Goal: Task Accomplishment & Management: Use online tool/utility

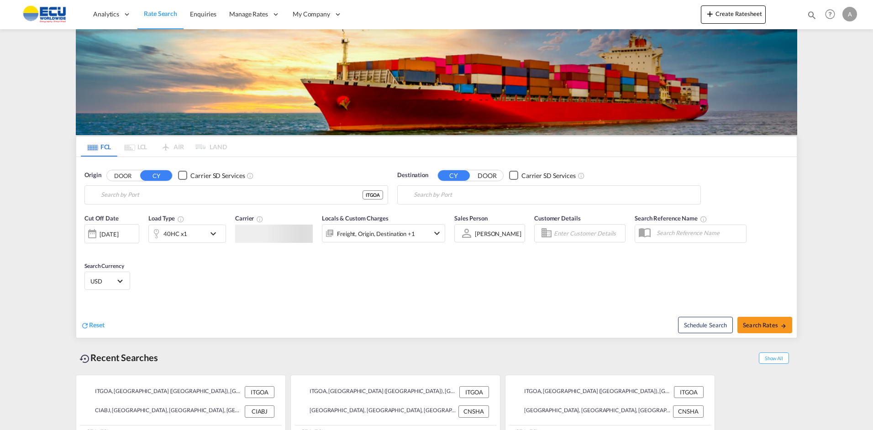
type input "[GEOGRAPHIC_DATA] ([GEOGRAPHIC_DATA]), [GEOGRAPHIC_DATA]"
type input "[GEOGRAPHIC_DATA], CIABJ"
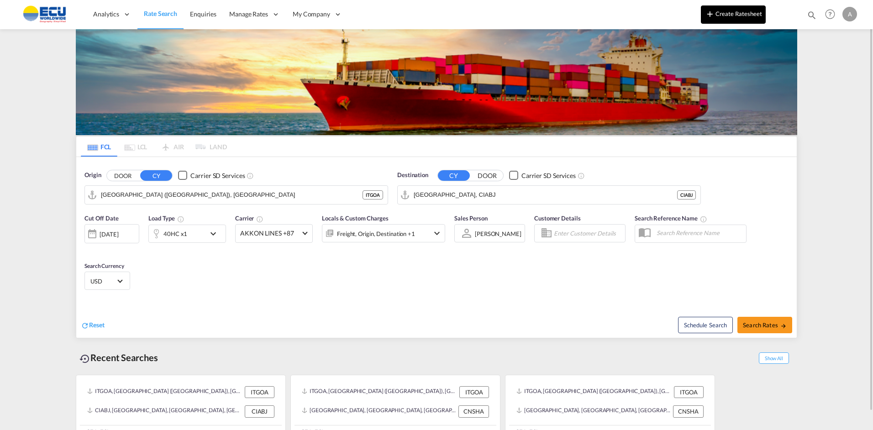
click at [746, 14] on button "Create Ratesheet" at bounding box center [733, 14] width 65 height 18
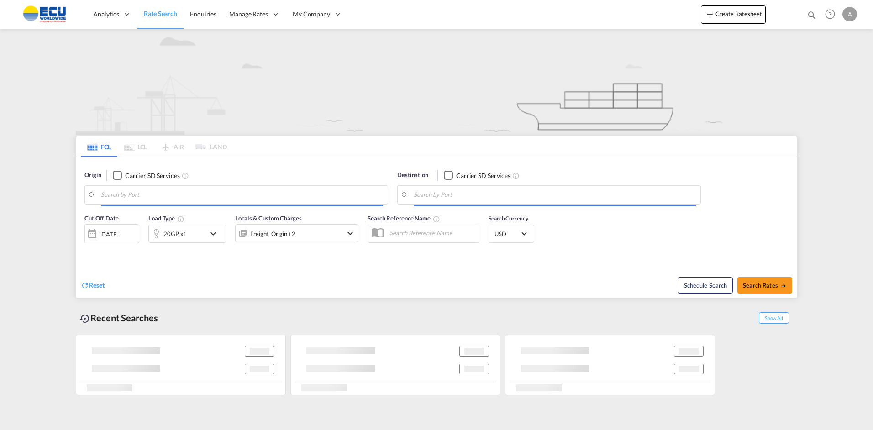
type input "[GEOGRAPHIC_DATA] ([GEOGRAPHIC_DATA]), [GEOGRAPHIC_DATA]"
type input "[GEOGRAPHIC_DATA], CIABJ"
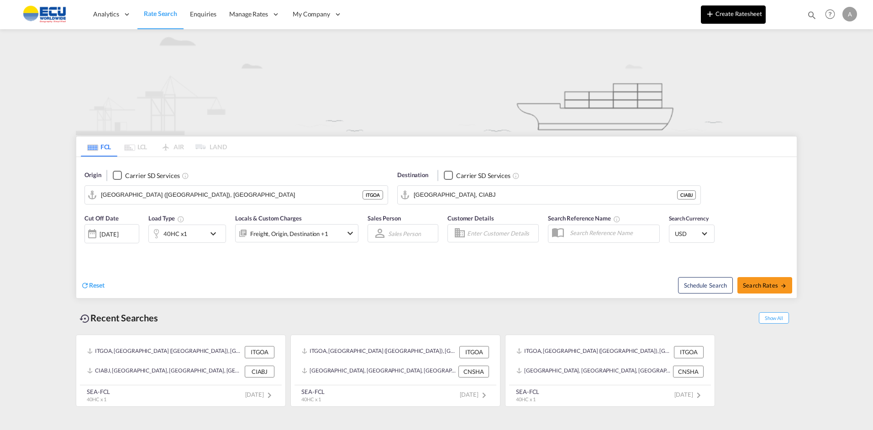
click at [727, 17] on button "Create Ratesheet" at bounding box center [733, 14] width 65 height 18
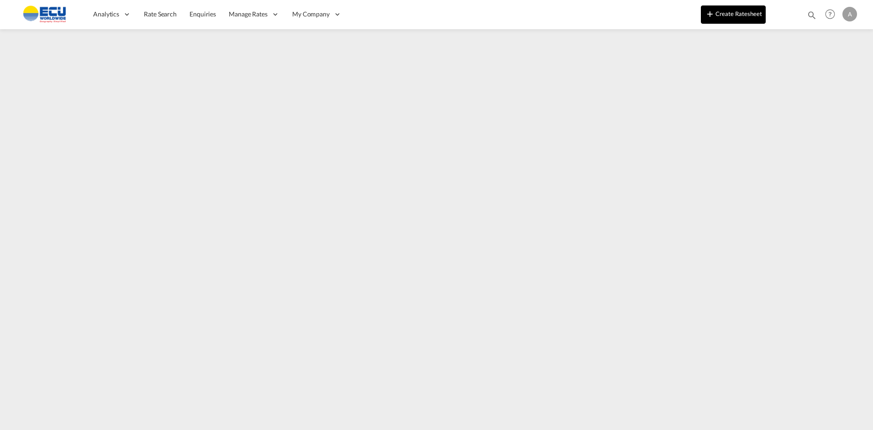
click at [720, 11] on button "Create Ratesheet" at bounding box center [733, 14] width 65 height 18
